Goal: Task Accomplishment & Management: Use online tool/utility

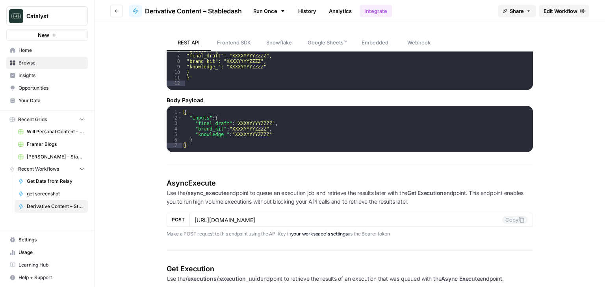
scroll to position [472, 0]
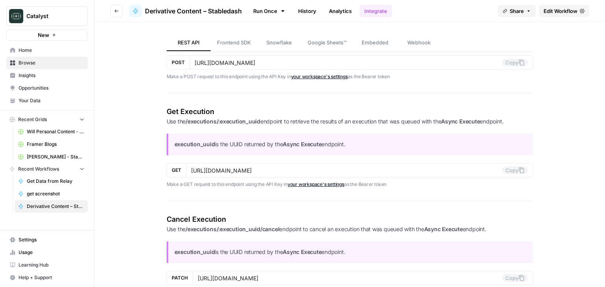
click at [55, 204] on span "Derivative Content – Stabledash" at bounding box center [55, 206] width 57 height 7
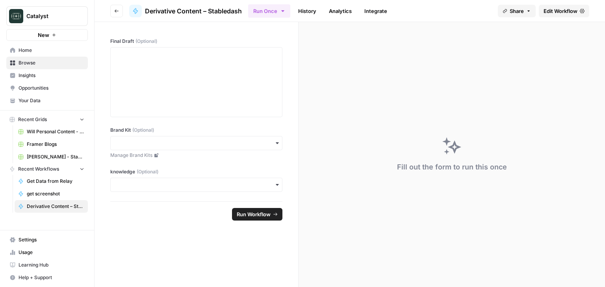
click at [565, 10] on span "Edit Workflow" at bounding box center [560, 11] width 34 height 8
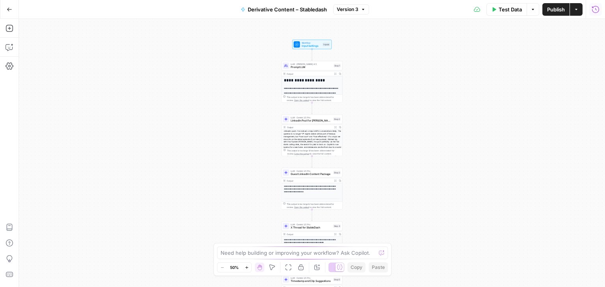
click at [595, 11] on icon "button" at bounding box center [595, 10] width 8 height 8
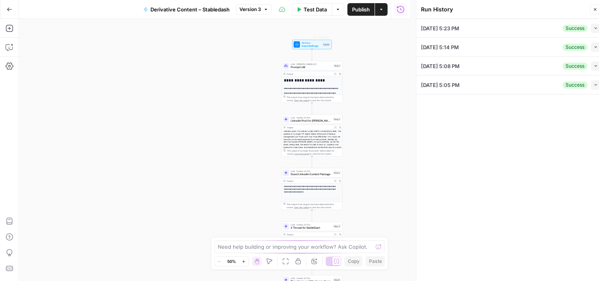
click at [304, 47] on span "Input Settings" at bounding box center [312, 46] width 20 height 4
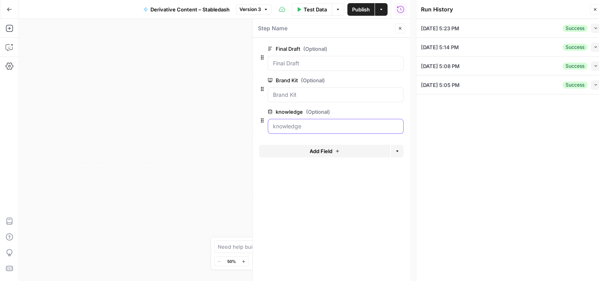
click at [301, 126] on "knowledge (Optional)" at bounding box center [336, 126] width 126 height 8
click at [211, 135] on div "**********" at bounding box center [214, 150] width 391 height 262
click at [593, 8] on icon "button" at bounding box center [594, 9] width 5 height 5
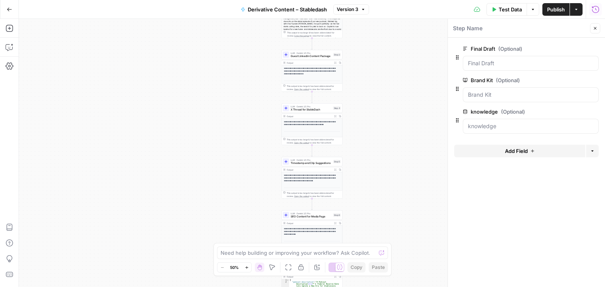
click at [598, 8] on icon "button" at bounding box center [595, 9] width 7 height 7
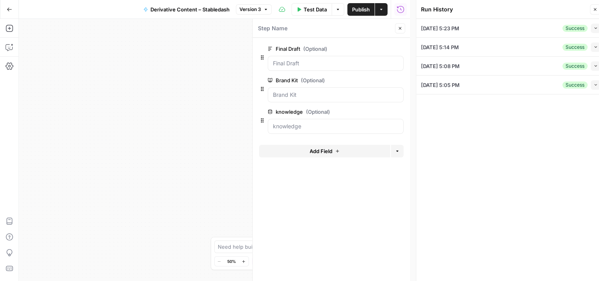
click at [509, 28] on div "[DATE] 5:23 PM Success Collapse" at bounding box center [510, 28] width 179 height 18
click at [595, 32] on button "Collapse" at bounding box center [594, 28] width 9 height 9
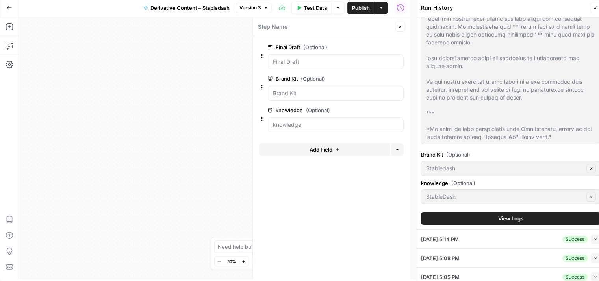
scroll to position [6, 0]
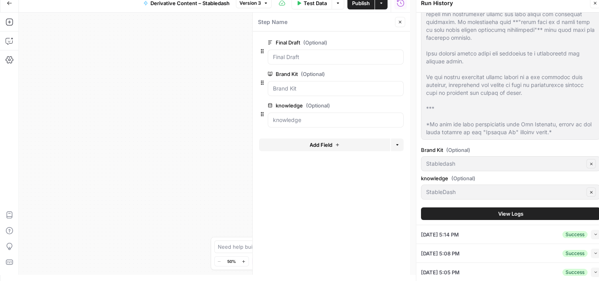
click at [501, 215] on span "View Logs" at bounding box center [510, 214] width 25 height 8
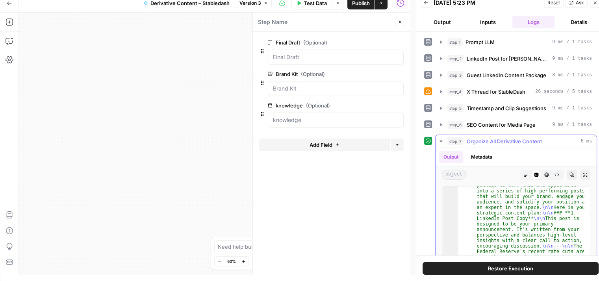
scroll to position [661, 0]
